Goal: Task Accomplishment & Management: Manage account settings

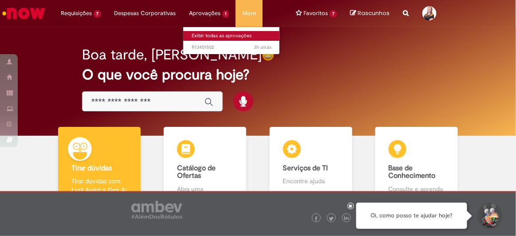
click at [207, 32] on link "Exibir todas as aprovações" at bounding box center [232, 36] width 98 height 10
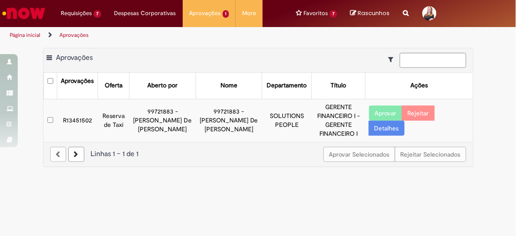
click at [84, 116] on td "R13451502" at bounding box center [77, 120] width 41 height 43
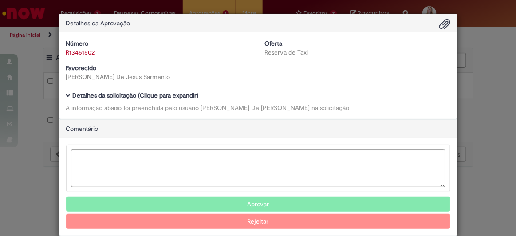
click at [86, 91] on b "Detalhes da solicitação (Clique para expandir)" at bounding box center [136, 95] width 126 height 8
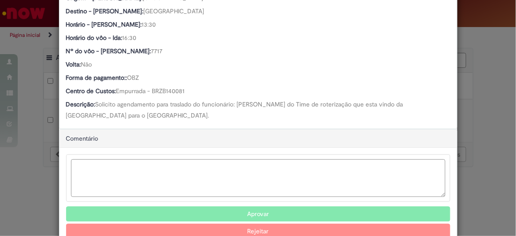
scroll to position [444, 0]
click at [191, 159] on textarea "Ambev Approval Modal" at bounding box center [258, 178] width 375 height 38
type textarea "**********"
click at [260, 206] on button "Aprovar" at bounding box center [258, 213] width 384 height 15
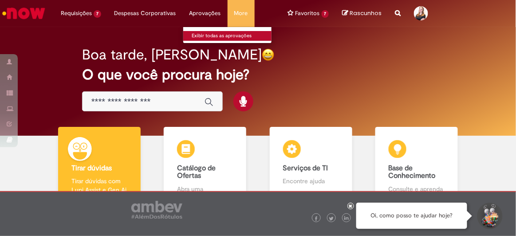
click at [196, 33] on link "Exibir todas as aprovações" at bounding box center [232, 36] width 98 height 10
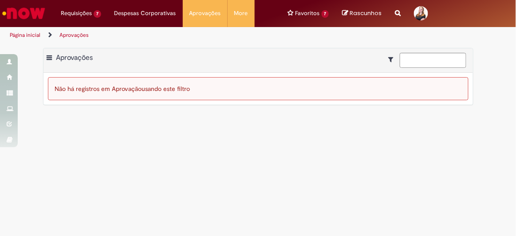
click at [201, 162] on main "Aprovações Exportar como PDF Exportar como Excel Exportar como CSV Aprovações N…" at bounding box center [258, 140] width 516 height 193
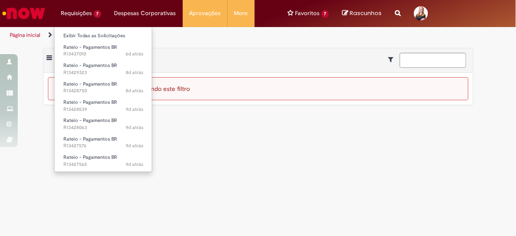
click at [78, 16] on li "Requisições 7 Exibir Todas as Solicitações Rateio - Pagamentos BR 6d atrás 6 di…" at bounding box center [81, 13] width 54 height 27
